Goal: Answer question/provide support

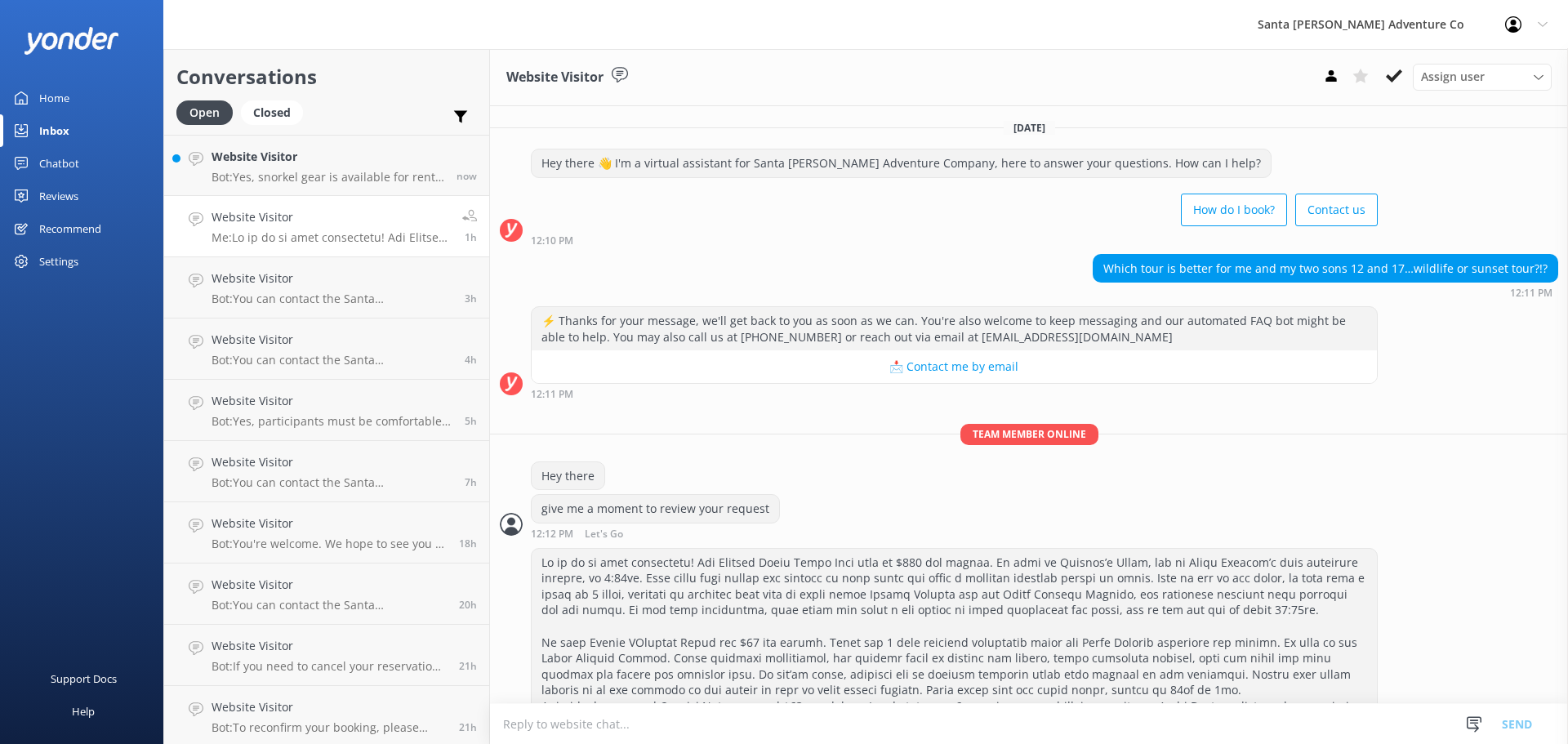
click at [283, 170] on p "Bot: Yes, snorkel gear is available for rent at our island storefront, and it d…" at bounding box center [328, 176] width 233 height 15
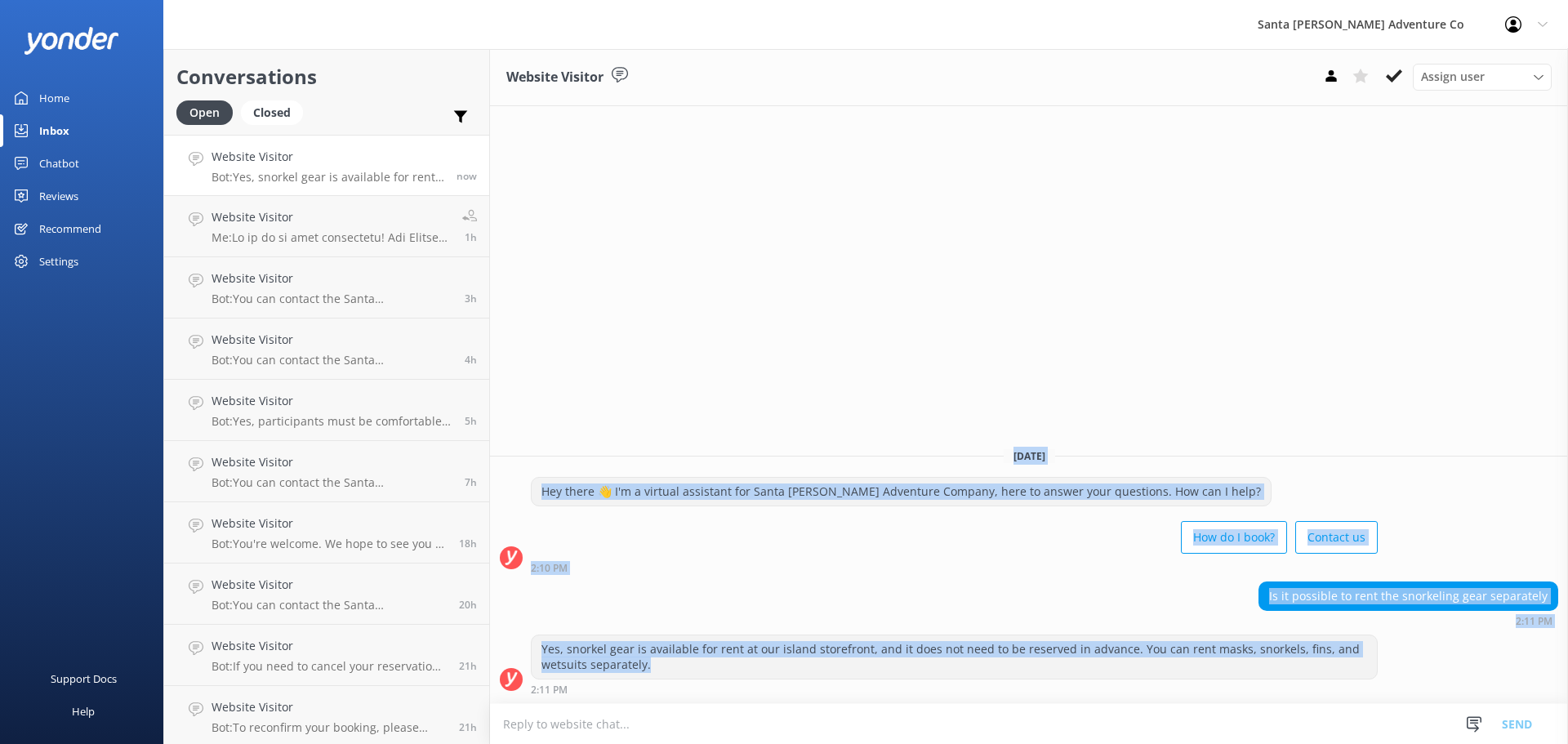
drag, startPoint x: 651, startPoint y: 674, endPoint x: 540, endPoint y: 435, distance: 263.5
click at [540, 435] on div "[DATE] Hey there 👋 I'm a virtual assistant for Santa [PERSON_NAME] Adventure Co…" at bounding box center [1029, 568] width 1078 height 269
drag, startPoint x: 540, startPoint y: 435, endPoint x: 762, endPoint y: 672, distance: 324.7
click at [762, 672] on div "[DATE] Hey there 👋 I'm a virtual assistant for Santa [PERSON_NAME] Adventure Co…" at bounding box center [1029, 568] width 1078 height 269
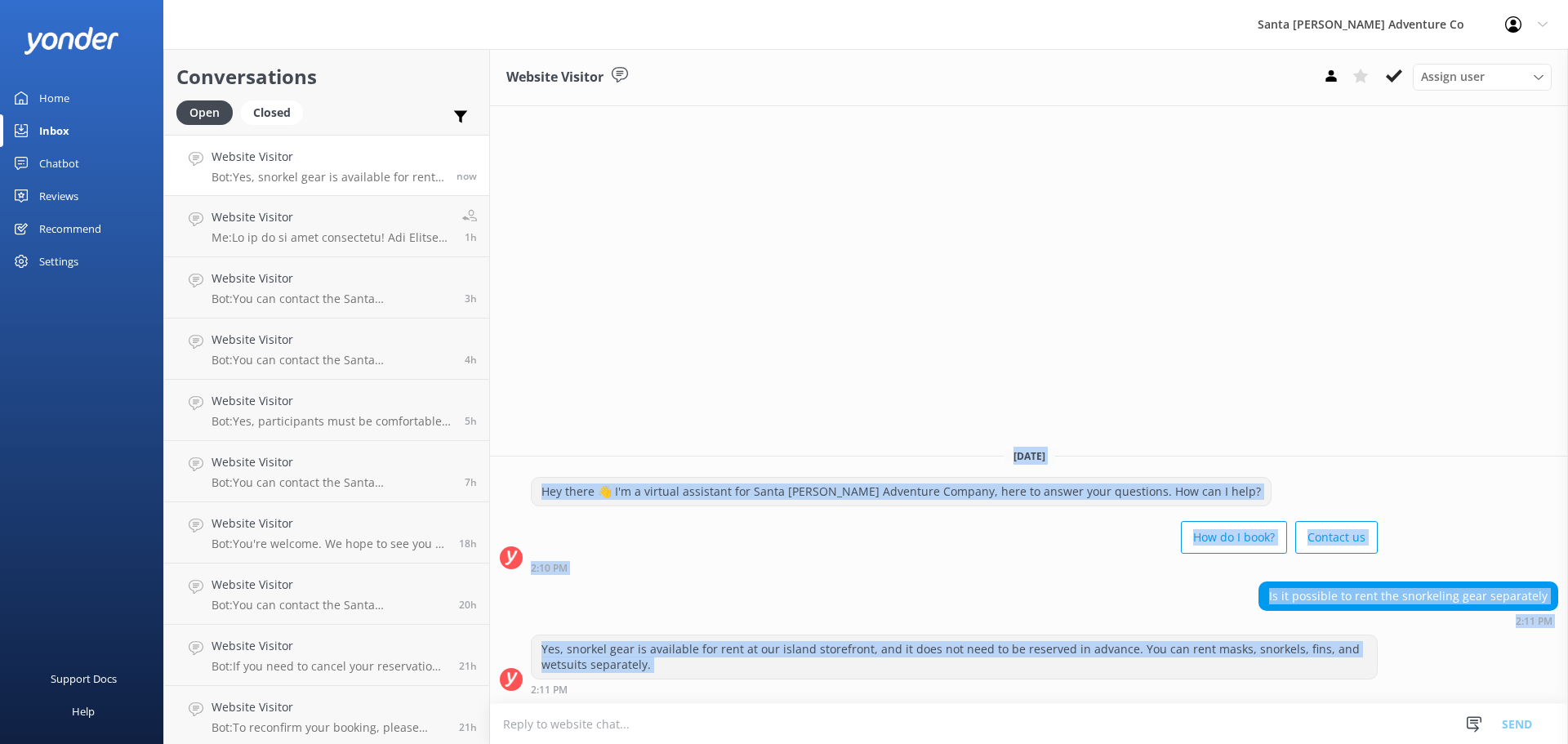
click at [762, 674] on div "Yes, snorkel gear is available for rent at our island storefront, and it does n…" at bounding box center [954, 657] width 846 height 43
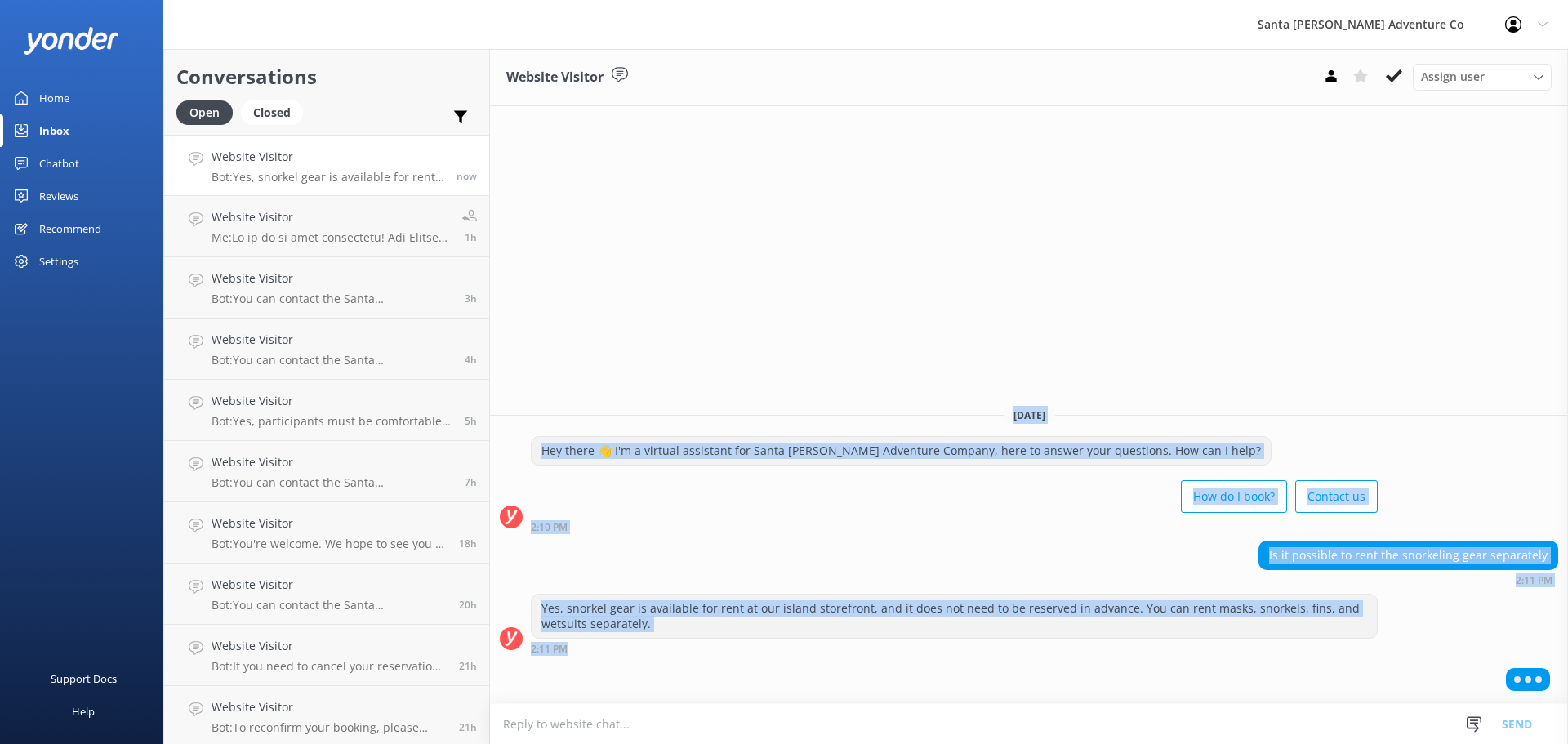
drag, startPoint x: 1382, startPoint y: 697, endPoint x: 745, endPoint y: 403, distance: 701.6
click at [745, 403] on div "[DATE] Hey there 👋 I'm a virtual assistant for Santa [PERSON_NAME] Adventure Co…" at bounding box center [1029, 548] width 1078 height 309
click at [742, 395] on div "[DATE] Hey there 👋 I'm a virtual assistant for Santa [PERSON_NAME] Adventure Co…" at bounding box center [1029, 548] width 1078 height 309
drag, startPoint x: 742, startPoint y: 395, endPoint x: 1221, endPoint y: 668, distance: 551.3
click at [1221, 668] on div "[DATE] Hey there 👋 I'm a virtual assistant for Santa [PERSON_NAME] Adventure Co…" at bounding box center [1029, 548] width 1078 height 309
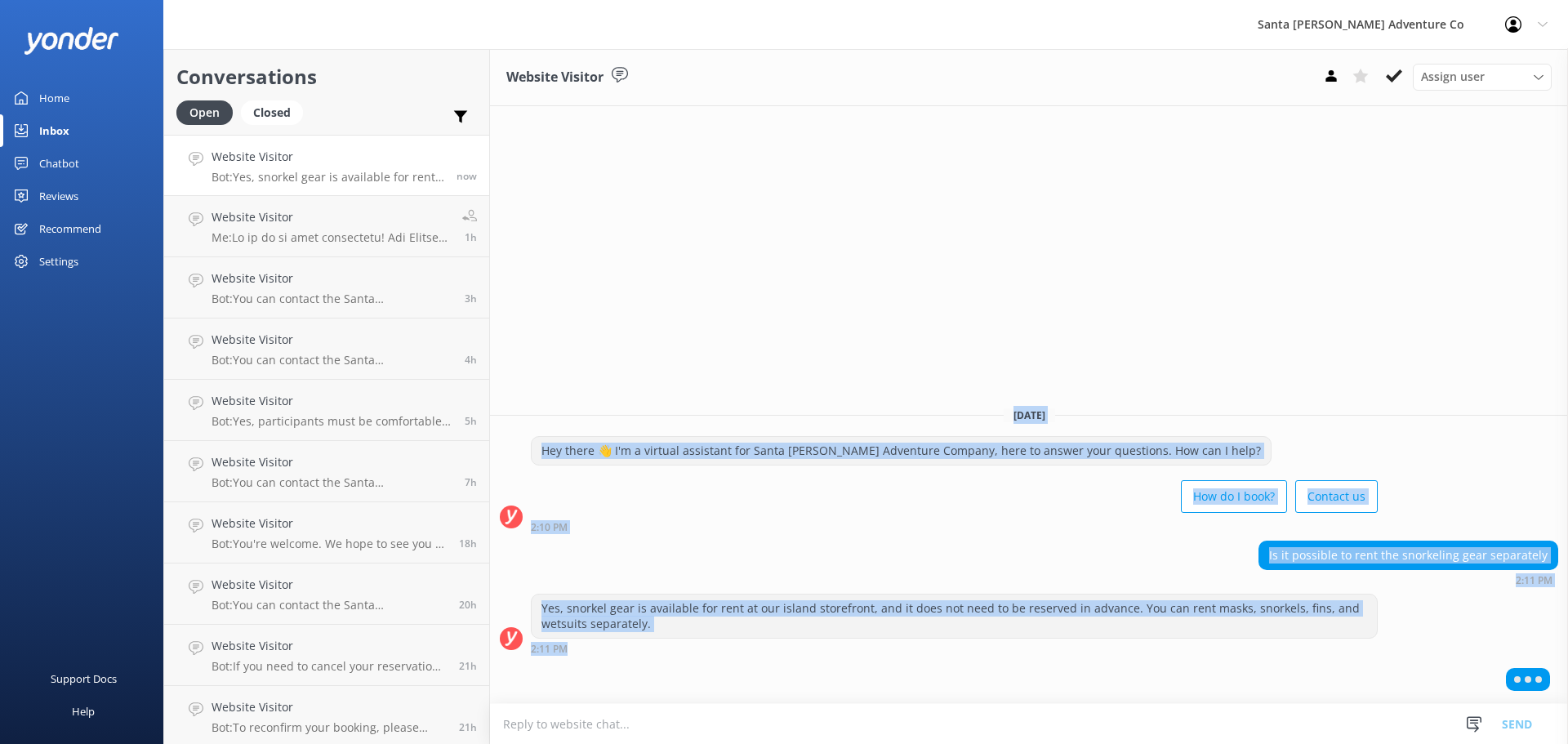
click at [1217, 668] on div at bounding box center [1029, 682] width 1078 height 41
drag, startPoint x: 1177, startPoint y: 644, endPoint x: 795, endPoint y: 355, distance: 479.0
click at [795, 355] on div "Website Visitor Assign user Will [PERSON_NAME] [PERSON_NAME] Let's Go Gabe [DAT…" at bounding box center [1029, 396] width 1078 height 695
drag, startPoint x: 795, startPoint y: 355, endPoint x: 1057, endPoint y: 668, distance: 408.2
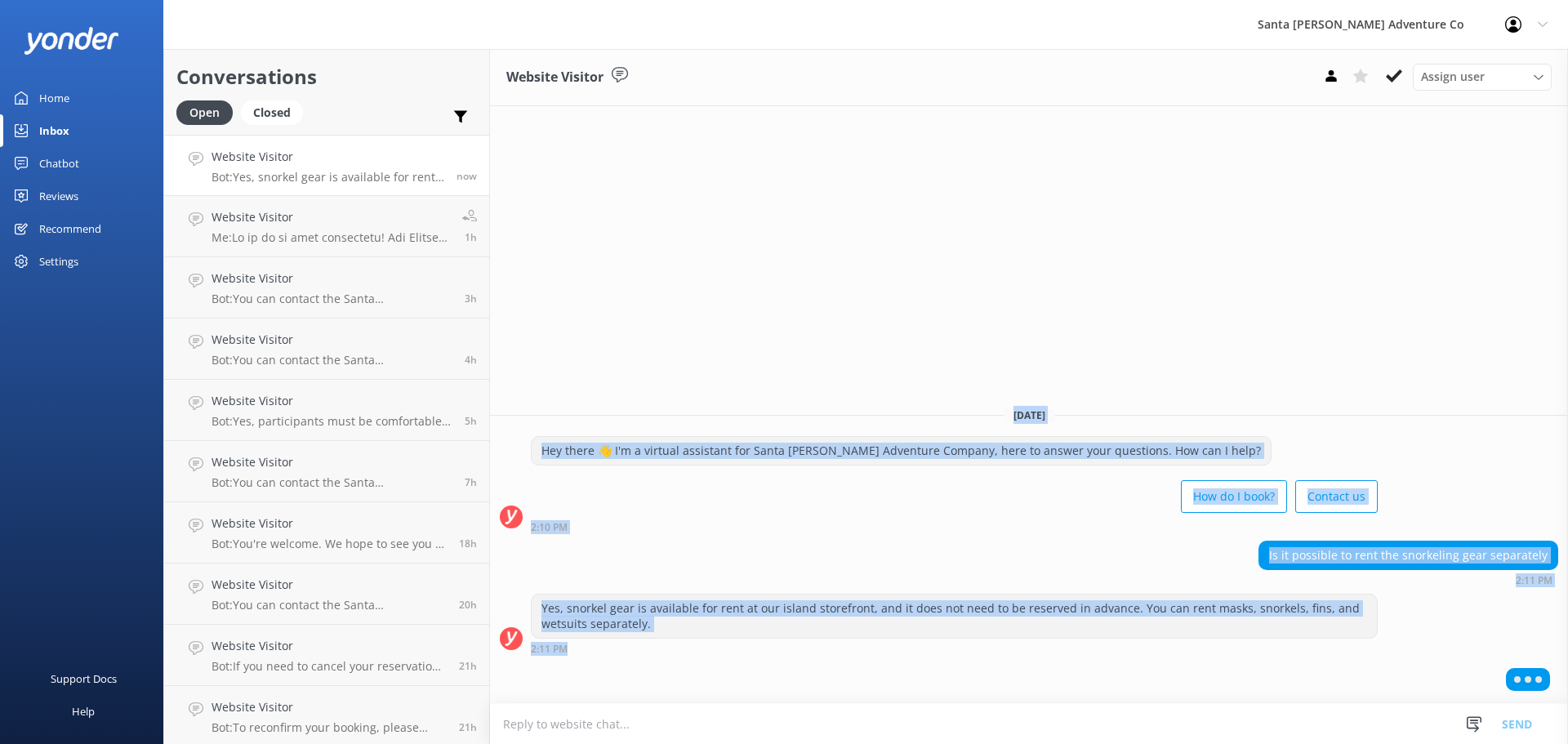
click at [1057, 668] on div "Website Visitor Assign user Will [PERSON_NAME] [PERSON_NAME] Let's Go Gabe [DAT…" at bounding box center [1029, 396] width 1078 height 695
click at [1057, 668] on div at bounding box center [1029, 682] width 1078 height 41
drag, startPoint x: 722, startPoint y: 667, endPoint x: 605, endPoint y: 359, distance: 329.5
click at [605, 359] on div "Website Visitor Assign user Will [PERSON_NAME] [PERSON_NAME] Let's Go Gabe [DAT…" at bounding box center [1029, 396] width 1078 height 695
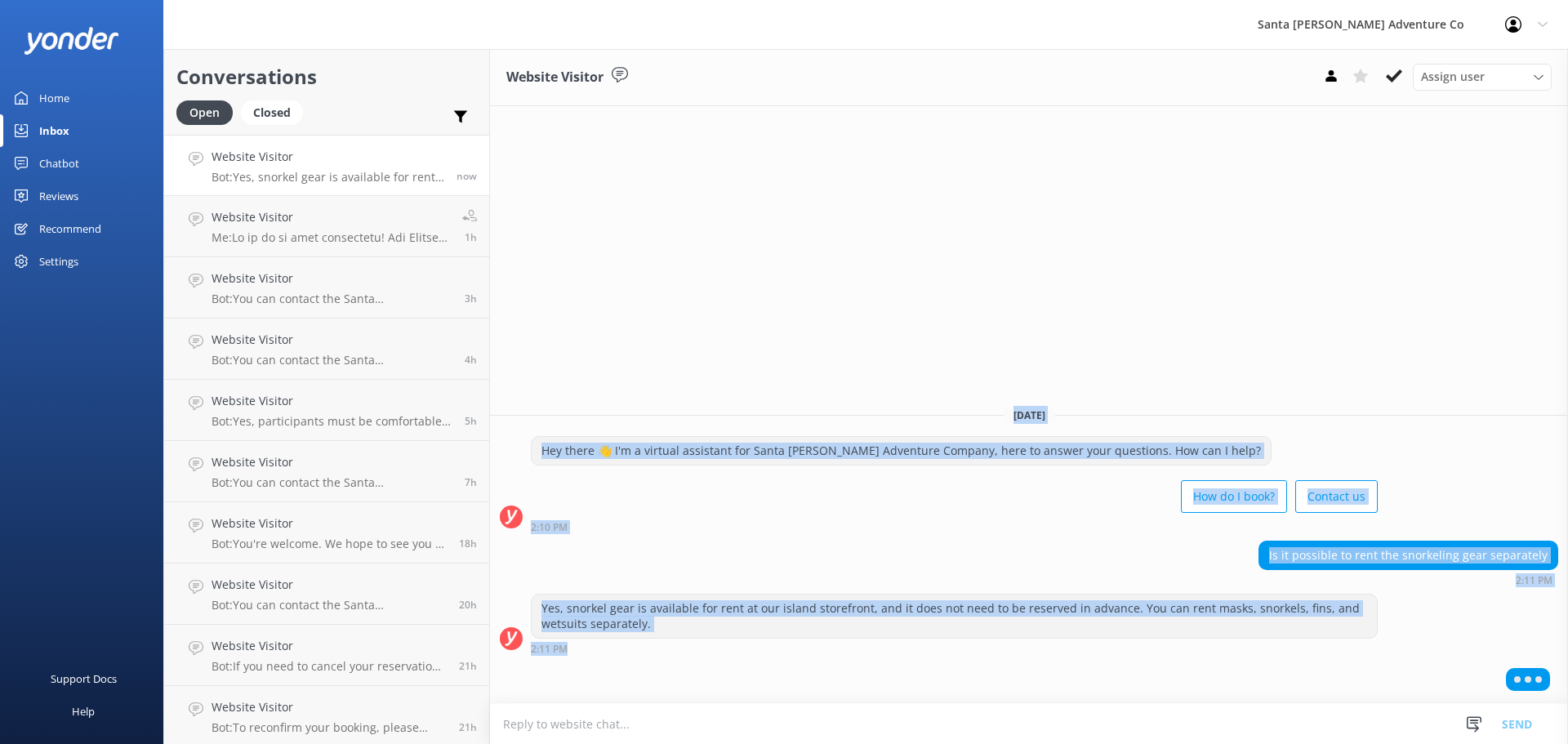
drag, startPoint x: 621, startPoint y: 392, endPoint x: 790, endPoint y: 690, distance: 342.6
click at [790, 690] on div "Website Visitor Assign user Will [PERSON_NAME] [PERSON_NAME] Let's Go Gabe [DAT…" at bounding box center [1029, 396] width 1078 height 695
click at [790, 690] on div at bounding box center [1029, 682] width 1078 height 41
drag, startPoint x: 790, startPoint y: 690, endPoint x: 576, endPoint y: 344, distance: 406.8
click at [576, 344] on div "Website Visitor Assign user Will [PERSON_NAME] [PERSON_NAME] Let's Go Gabe [DAT…" at bounding box center [1029, 396] width 1078 height 695
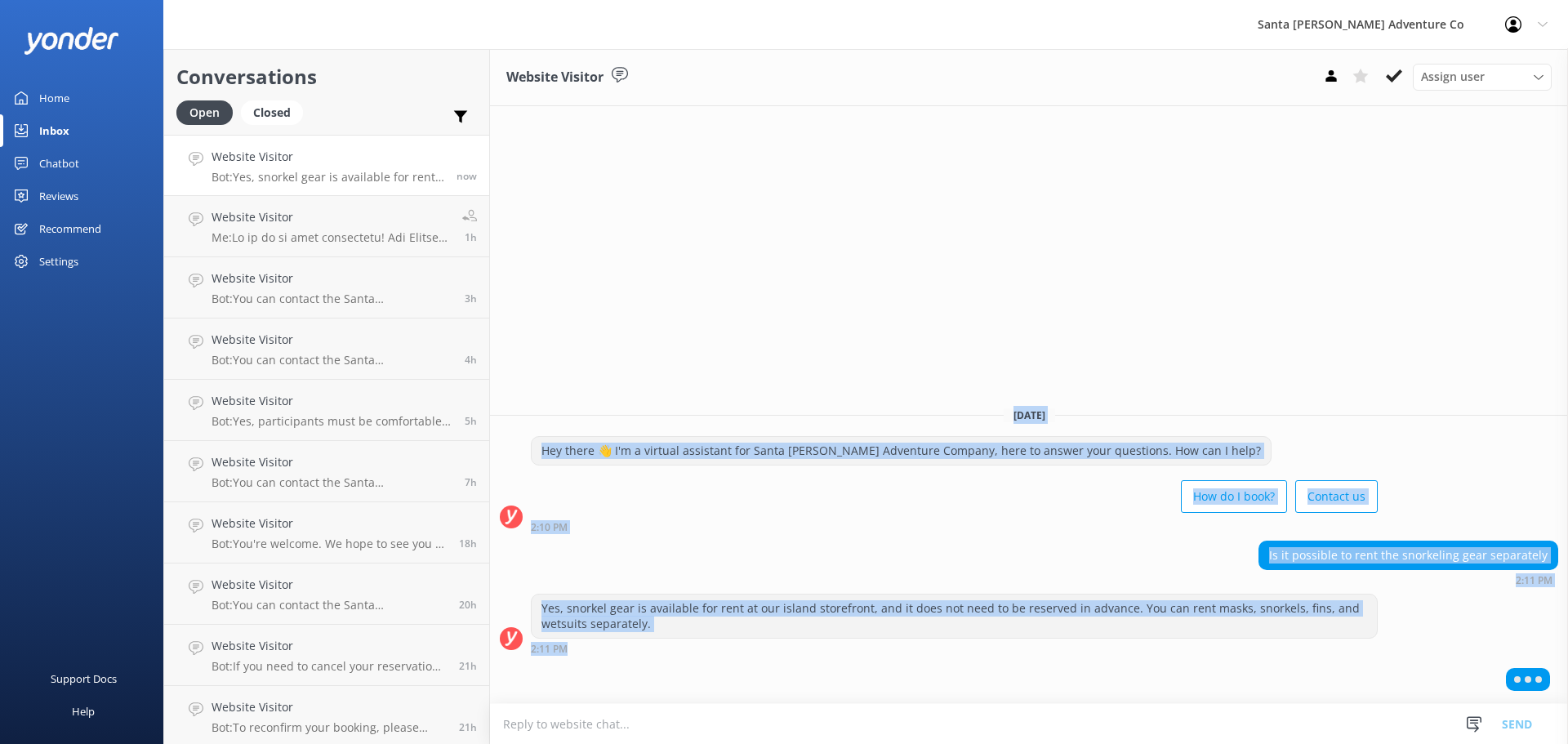
click at [576, 344] on div "Website Visitor Assign user Will [PERSON_NAME] [PERSON_NAME] Let's Go Gabe [DAT…" at bounding box center [1029, 396] width 1078 height 695
drag, startPoint x: 721, startPoint y: 590, endPoint x: 766, endPoint y: 676, distance: 97.1
click at [766, 676] on div "Website Visitor Assign user Will [PERSON_NAME] [PERSON_NAME] Let's Go Gabe [DAT…" at bounding box center [1029, 396] width 1078 height 695
click at [766, 677] on div at bounding box center [1029, 682] width 1078 height 41
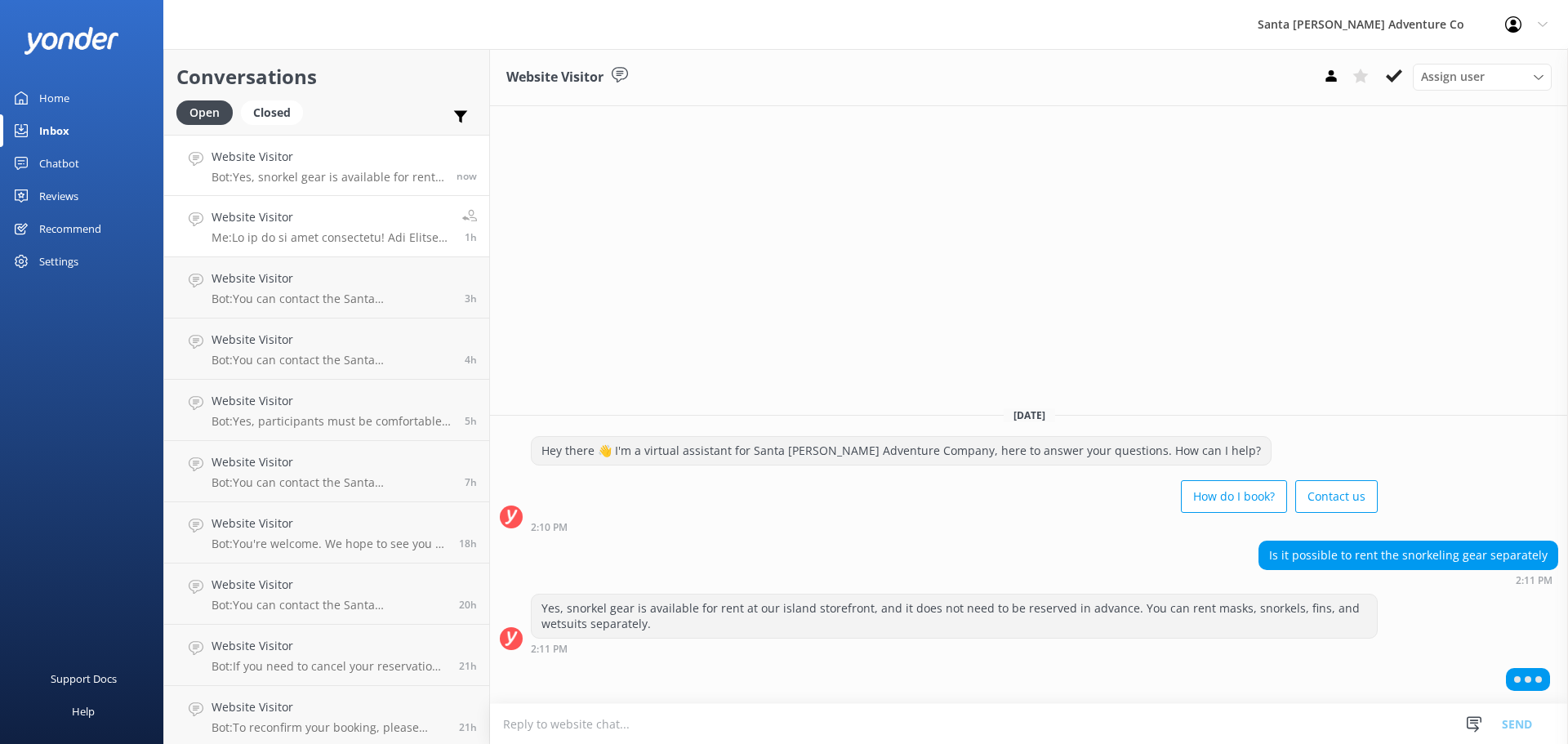
click at [296, 250] on link "Website Visitor Me: 1h" at bounding box center [327, 227] width 325 height 61
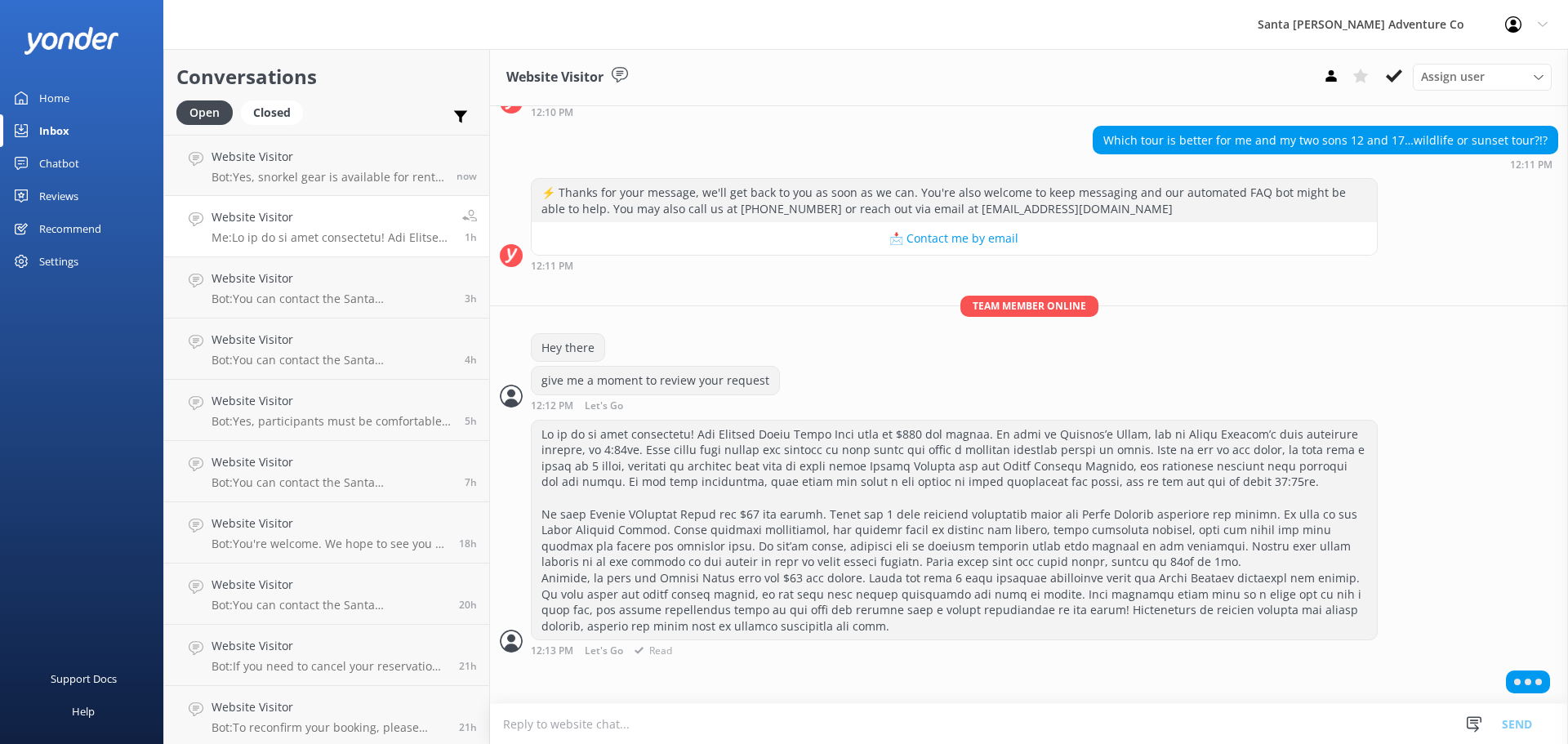
scroll to position [90, 0]
